Goal: Task Accomplishment & Management: Manage account settings

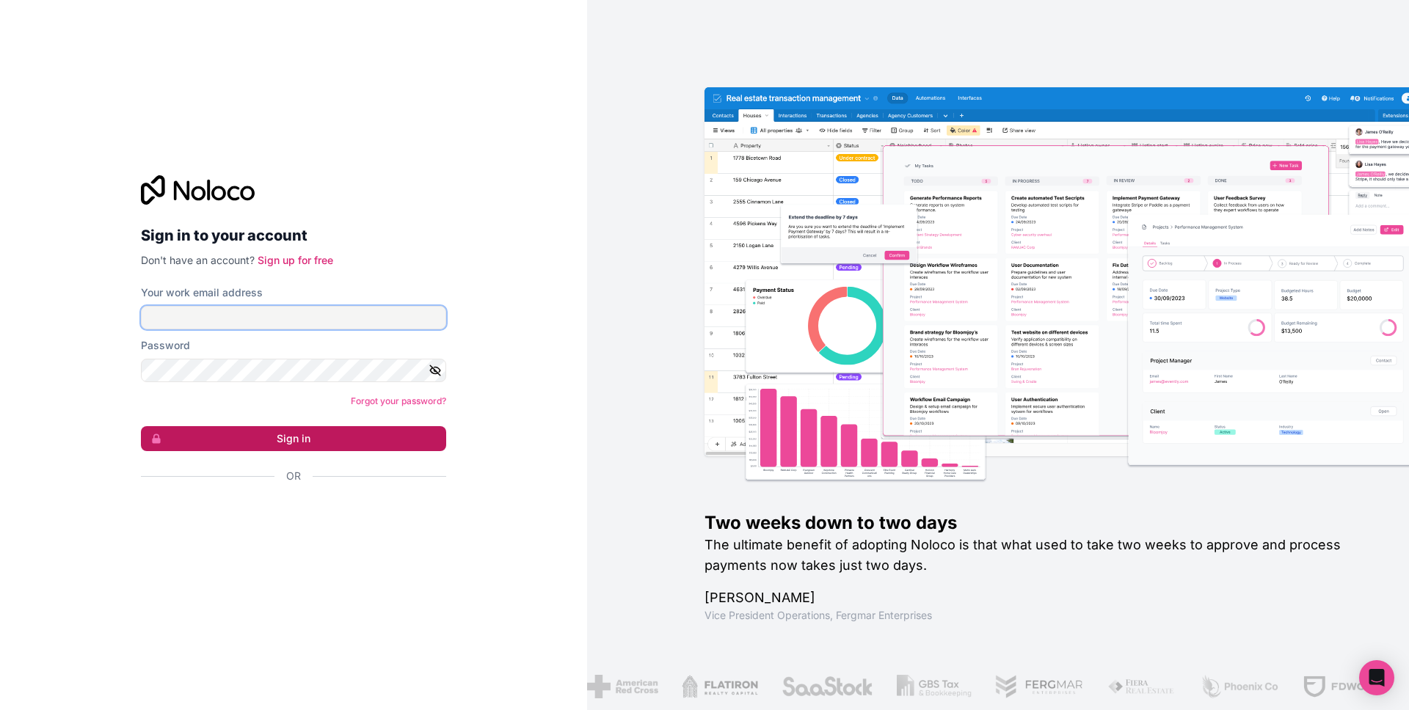
type input "your@make-app.de"
click at [337, 432] on button "Sign in" at bounding box center [293, 438] width 305 height 25
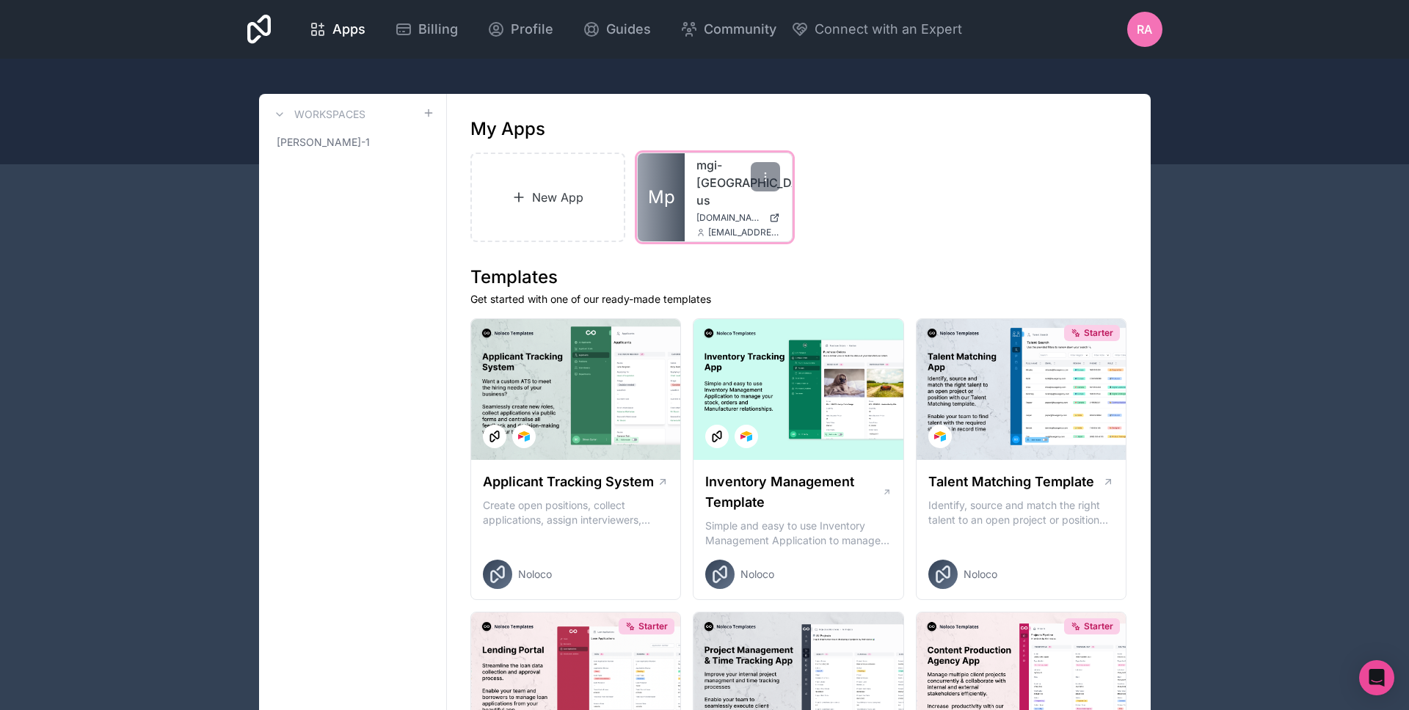
click at [718, 165] on link "mgi-uk-us" at bounding box center [738, 182] width 84 height 53
